Goal: Task Accomplishment & Management: Use online tool/utility

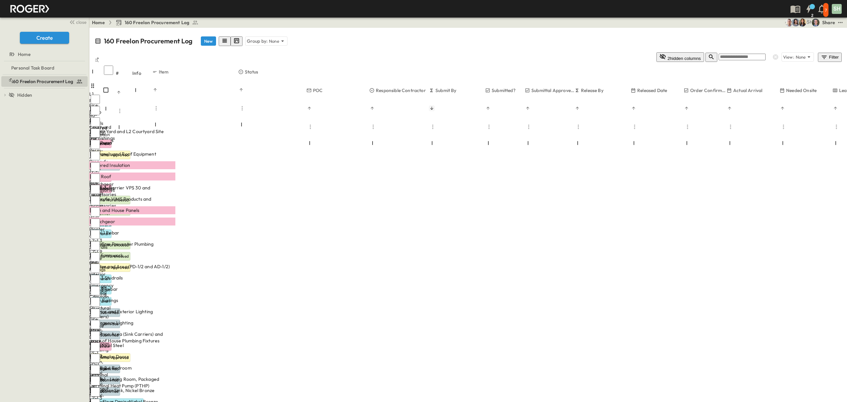
click at [434, 106] on icon "Sort" at bounding box center [431, 108] width 5 height 5
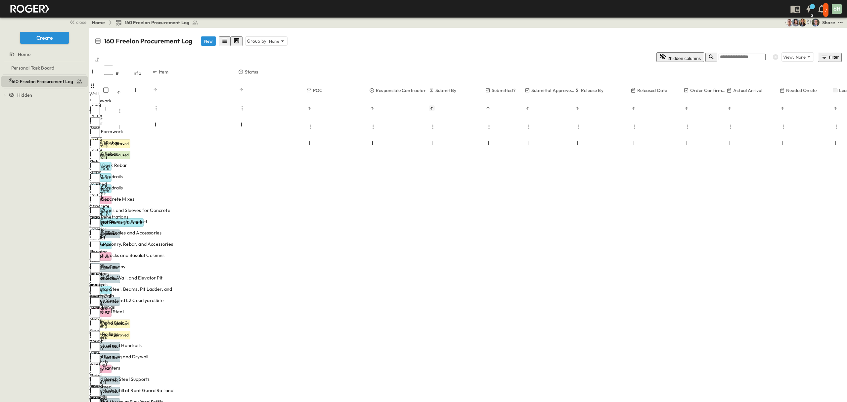
click at [434, 106] on icon "Sort" at bounding box center [431, 108] width 5 height 5
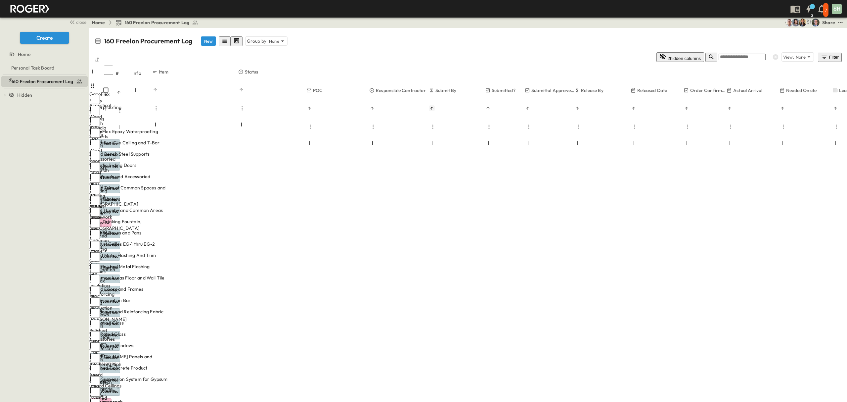
click at [434, 106] on icon "Sort" at bounding box center [431, 108] width 5 height 5
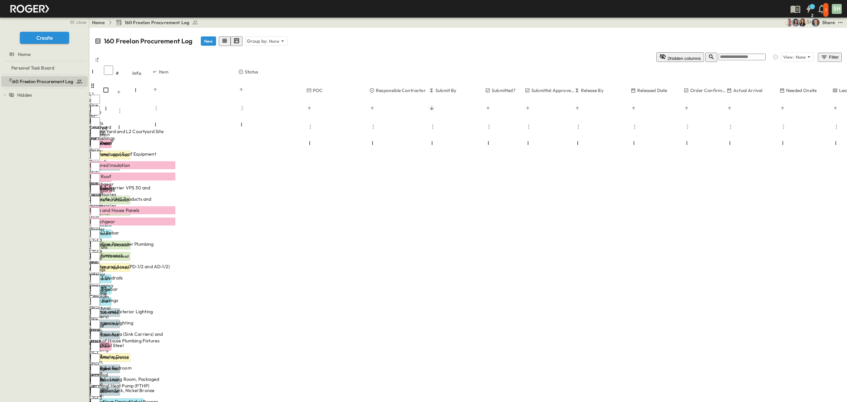
click at [714, 54] on icon "button" at bounding box center [711, 57] width 7 height 7
click at [269, 38] on p "None" at bounding box center [274, 41] width 10 height 7
click at [242, 82] on p "Responsible Contractor" at bounding box center [218, 85] width 47 height 7
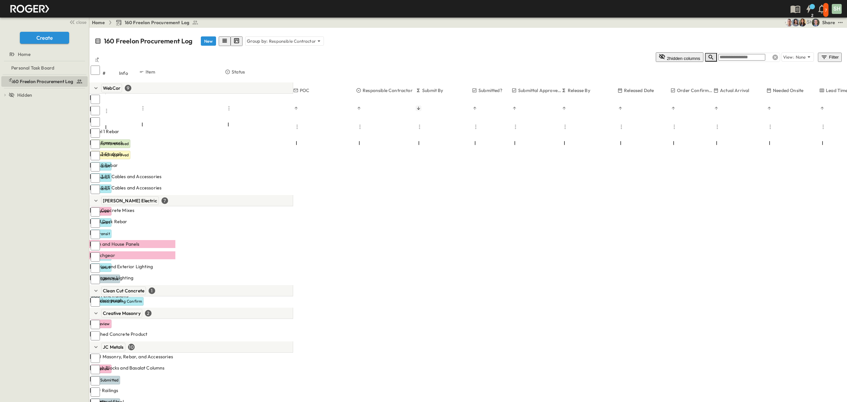
click at [772, 54] on icon at bounding box center [775, 57] width 7 height 7
click at [305, 38] on p "Responsible Contractor" at bounding box center [292, 41] width 47 height 7
click at [287, 79] on icon at bounding box center [284, 81] width 5 height 4
click at [807, 54] on icon at bounding box center [808, 57] width 7 height 7
click at [316, 38] on icon at bounding box center [319, 41] width 7 height 7
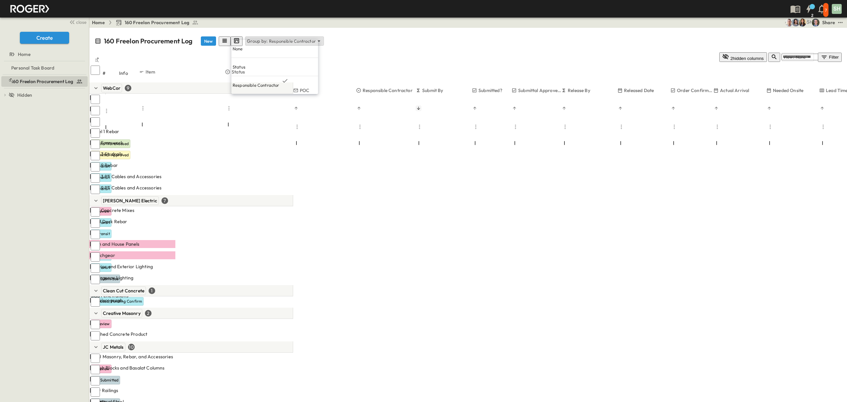
click at [243, 46] on p "None" at bounding box center [238, 48] width 10 height 7
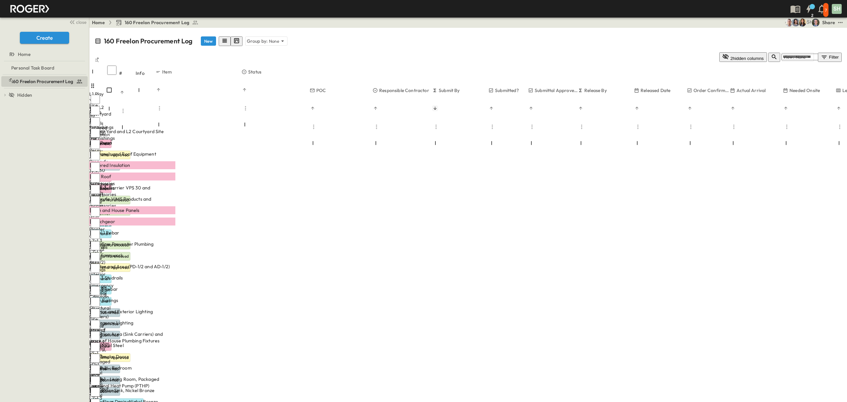
click at [834, 54] on div "Filter" at bounding box center [829, 57] width 19 height 7
click at [800, 78] on h6 "Responsible Contractor" at bounding box center [782, 80] width 34 height 4
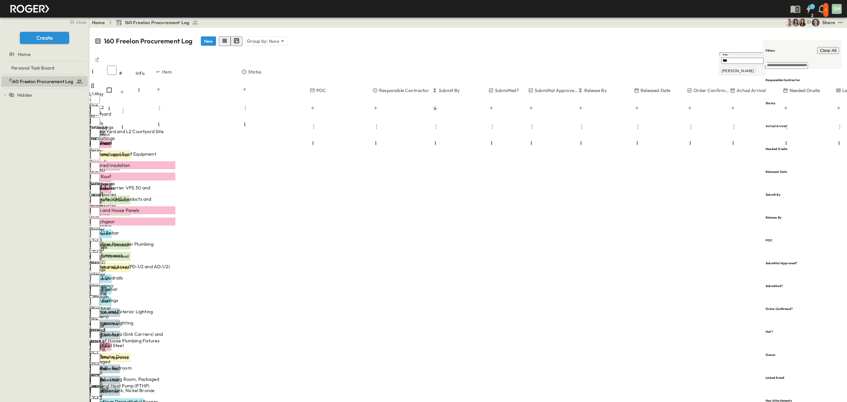
type input "***"
click at [727, 73] on span "[PERSON_NAME]" at bounding box center [737, 70] width 32 height 5
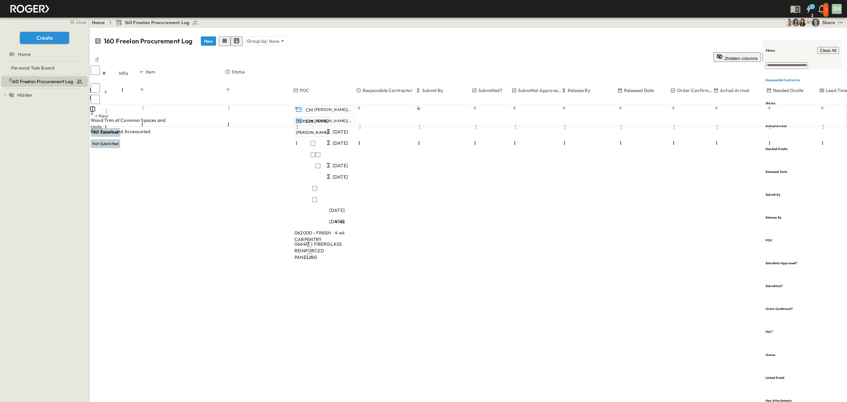
click at [486, 192] on div "160 Freelon Procurement Log New Group by: None 2 hidden columns View: None Filt…" at bounding box center [467, 215] width 757 height 374
click at [788, 78] on h6 "Responsible Contractor" at bounding box center [782, 80] width 34 height 4
click at [633, 135] on div "# Info Item Status POC Responsible Contractor Submit By Submitted? Submittal Ap…" at bounding box center [467, 113] width 757 height 99
click at [709, 116] on div "# Info Item Status POC Responsible Contractor Submit By Submitted? Submittal Ap…" at bounding box center [467, 113] width 757 height 99
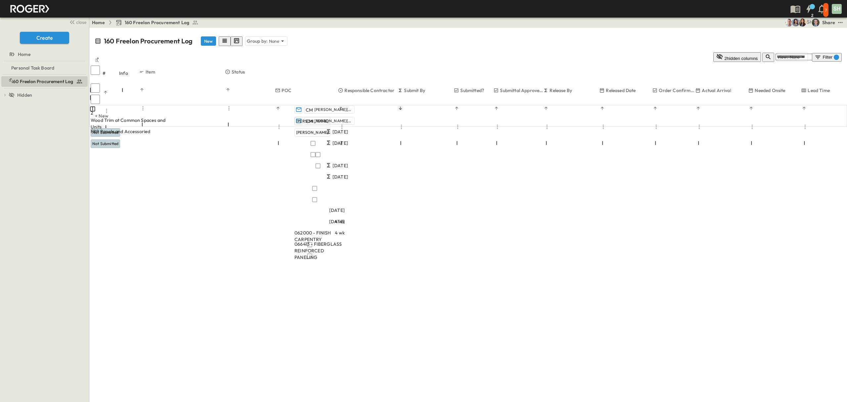
scroll to position [0, 112]
click at [840, 24] on icon "test" at bounding box center [840, 22] width 7 height 7
click at [781, 114] on span "CSV" at bounding box center [786, 117] width 10 height 6
click at [295, 245] on div "160 Freelon Procurement Log New Group by: None 2 hidden columns View: None Filt…" at bounding box center [467, 215] width 757 height 374
click at [830, 54] on div "Filter 1" at bounding box center [826, 57] width 24 height 7
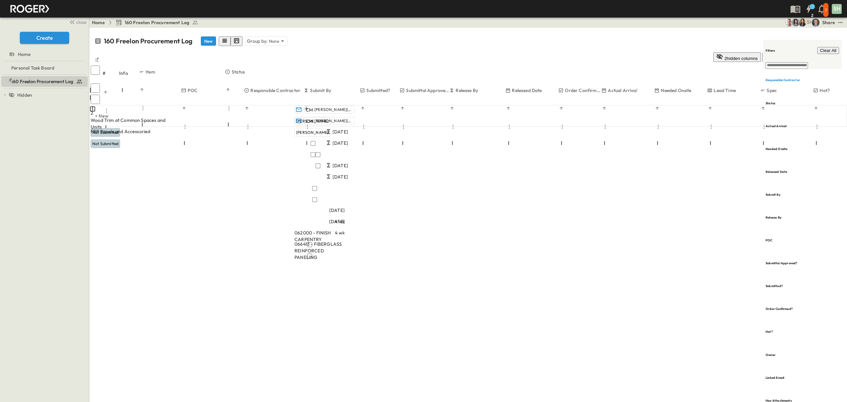
click at [827, 48] on span "Clear All" at bounding box center [828, 50] width 17 height 5
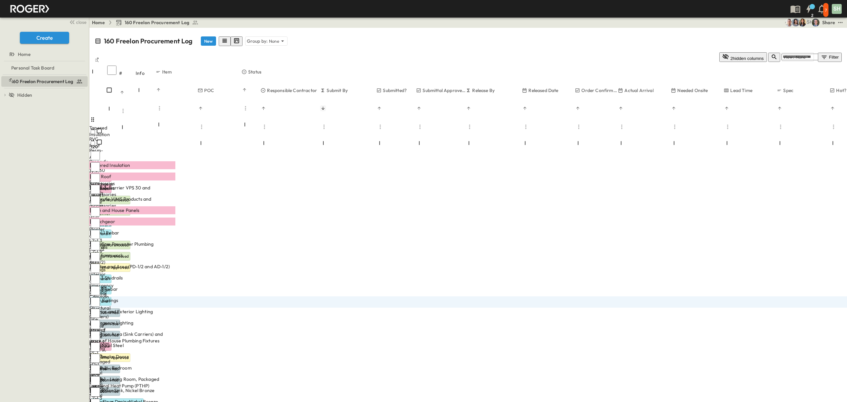
click at [28, 201] on div "160 Freelon Procurement Log To pick up a draggable item, press the space bar. W…" at bounding box center [44, 238] width 89 height 327
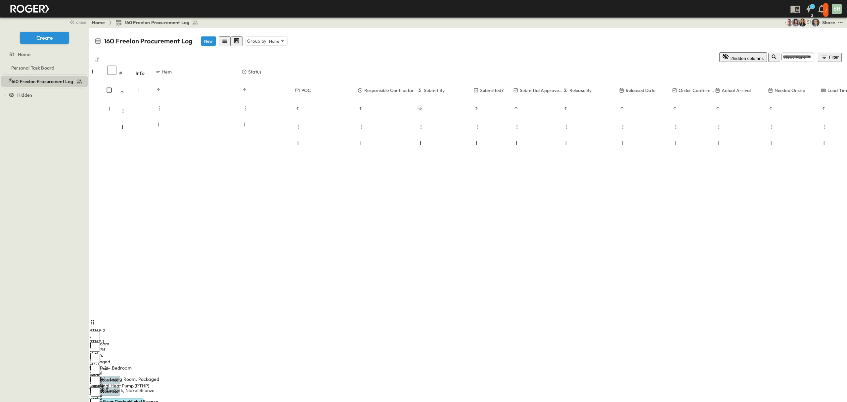
scroll to position [265, 0]
click at [808, 54] on icon at bounding box center [808, 57] width 7 height 7
click at [650, 29] on div "160 Freelon Procurement Log New Group by: None 2 hidden columns View: None Filt…" at bounding box center [467, 46] width 757 height 36
click at [830, 54] on div "Filter" at bounding box center [829, 57] width 19 height 7
type input "*"
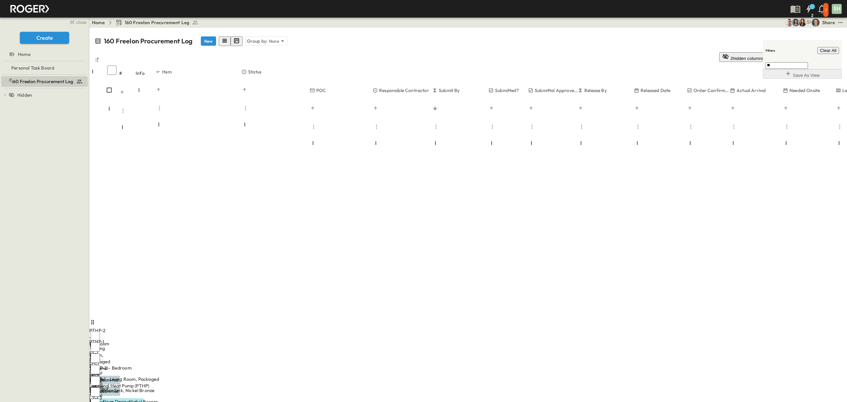
type input "*"
